Goal: Task Accomplishment & Management: Manage account settings

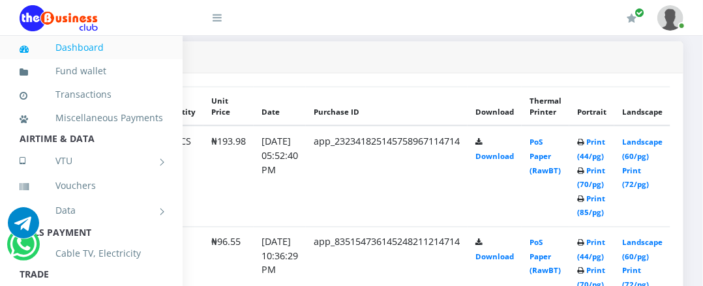
click at [416, 7] on div "My Profile Settings Logout" at bounding box center [465, 18] width 435 height 37
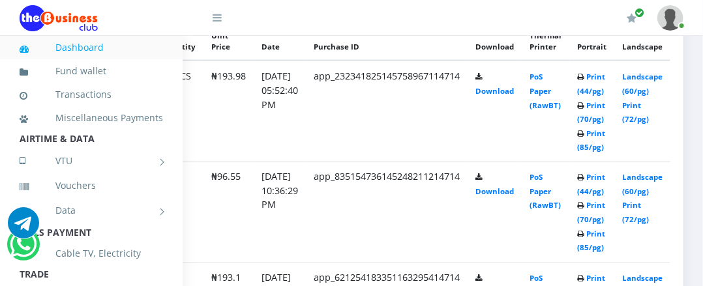
scroll to position [376, 151]
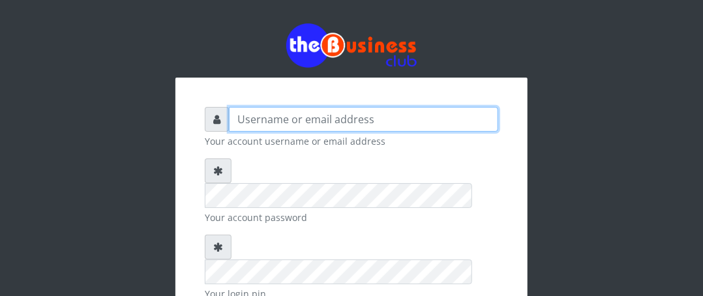
type input "Boboyen"
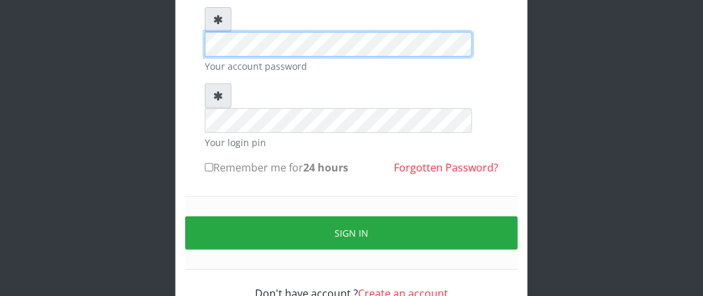
scroll to position [153, 0]
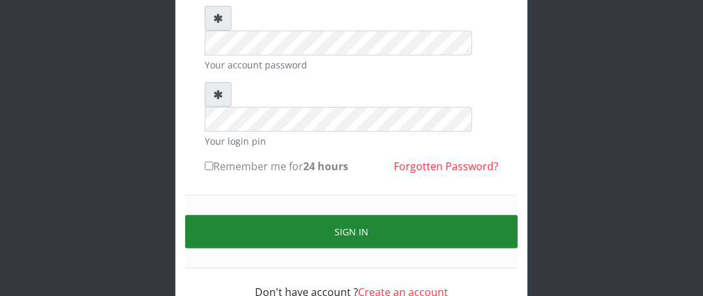
click at [313, 215] on button "Sign in" at bounding box center [351, 231] width 332 height 33
